Goal: Check status: Check status

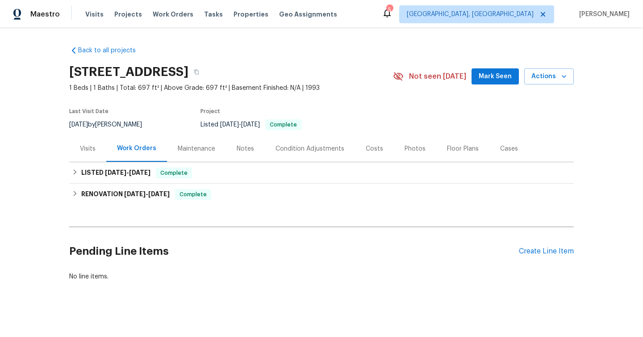
click at [374, 153] on div "Costs" at bounding box center [374, 148] width 17 height 9
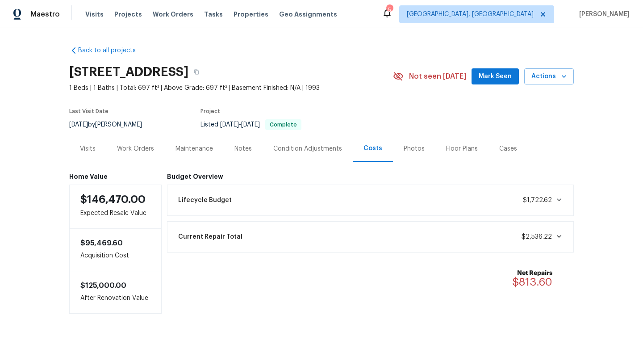
click at [367, 244] on div "Current Repair Total $2,536.22" at bounding box center [371, 237] width 396 height 20
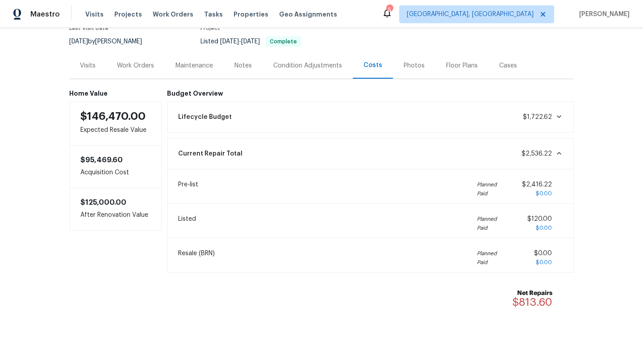
scroll to position [109, 0]
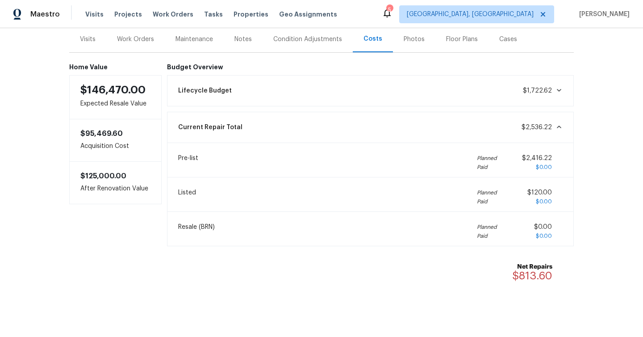
click at [488, 94] on div "Lifecycle Budget $1,722.62" at bounding box center [371, 91] width 396 height 20
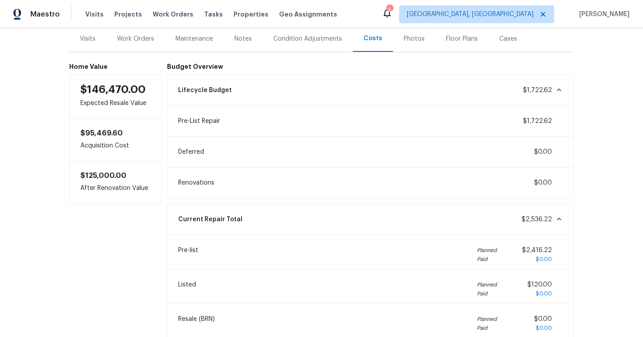
scroll to position [72, 0]
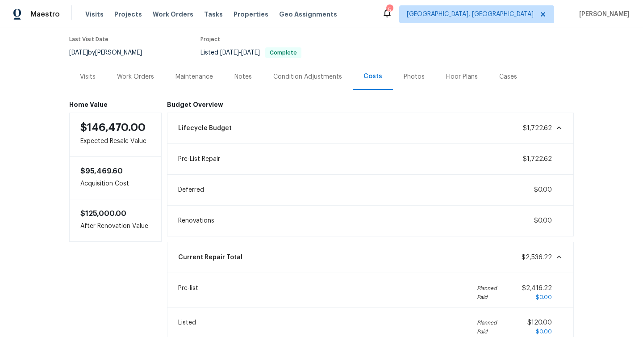
click at [125, 81] on div "Work Orders" at bounding box center [135, 76] width 37 height 9
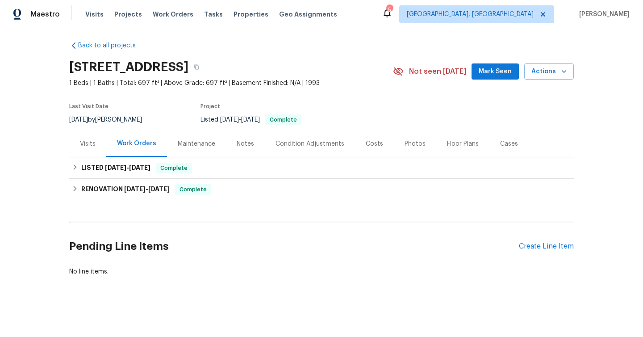
scroll to position [21, 0]
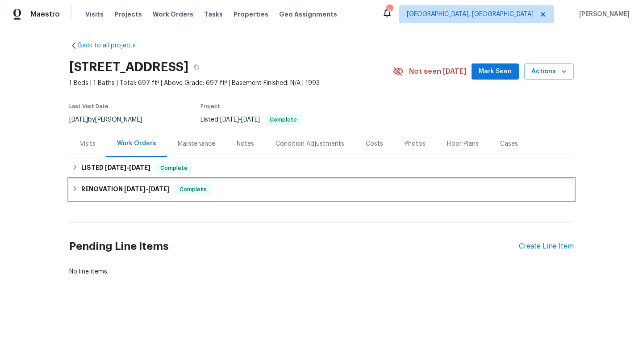
click at [84, 185] on h6 "RENOVATION 9/9/25 - 9/10/25" at bounding box center [125, 189] width 88 height 11
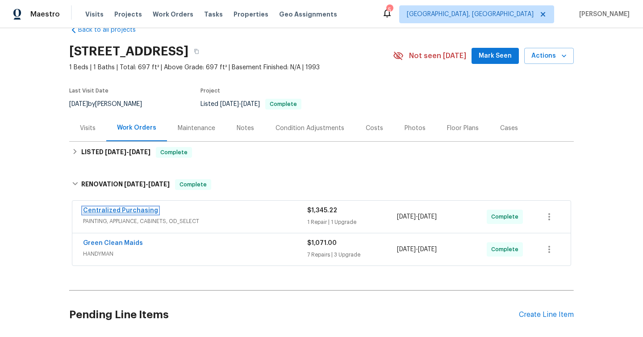
click at [128, 214] on link "Centralized Purchasing" at bounding box center [120, 210] width 75 height 6
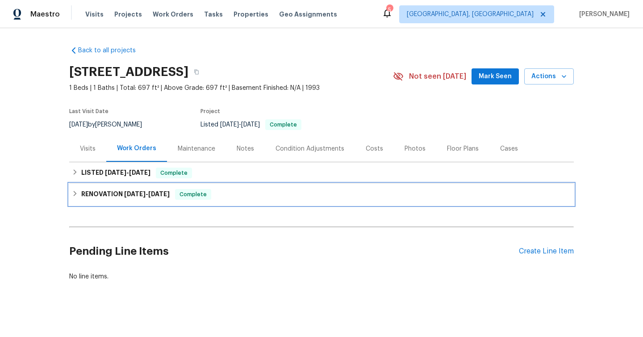
click at [75, 200] on div "RENOVATION [DATE] - [DATE] Complete" at bounding box center [321, 194] width 499 height 11
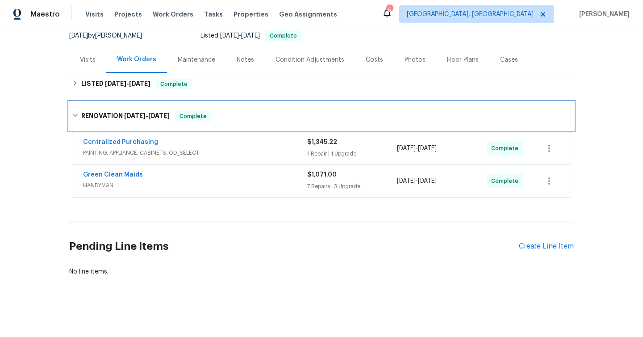
scroll to position [105, 0]
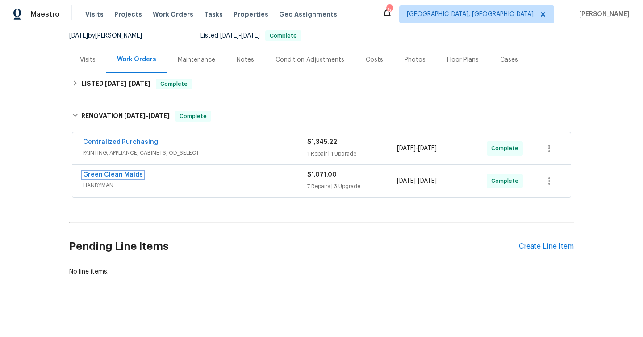
click at [93, 172] on link "Green Clean Maids" at bounding box center [113, 175] width 60 height 6
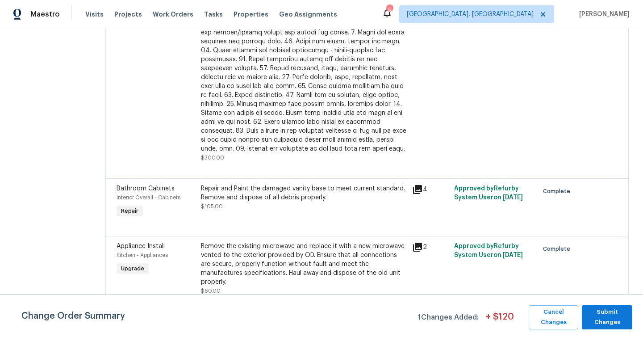
scroll to position [730, 0]
